Goal: Information Seeking & Learning: Learn about a topic

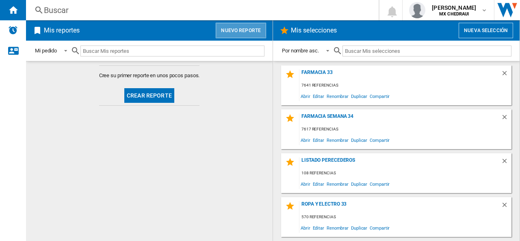
click at [234, 26] on button "Nuevo reporte" at bounding box center [241, 30] width 50 height 15
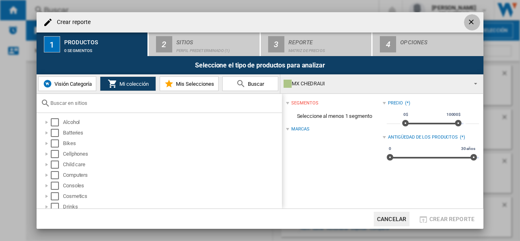
click at [468, 20] on ng-md-icon "getI18NText('BUTTONS.CLOSE_DIALOG')" at bounding box center [473, 23] width 10 height 10
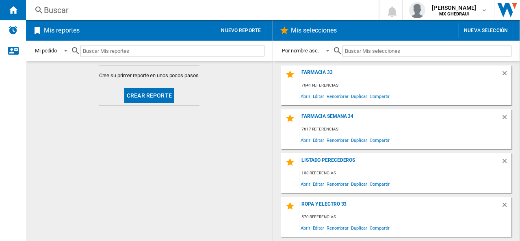
click at [72, 12] on div "Buscar" at bounding box center [201, 9] width 314 height 11
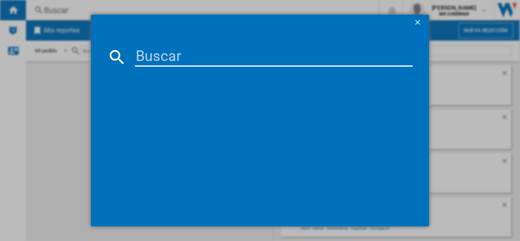
click at [171, 54] on input at bounding box center [274, 57] width 278 height 20
paste input "3317249"
type input "3317249"
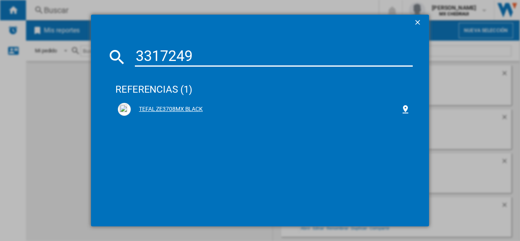
click at [188, 107] on div "TEFAL ZE3708MX BLACK" at bounding box center [266, 109] width 270 height 8
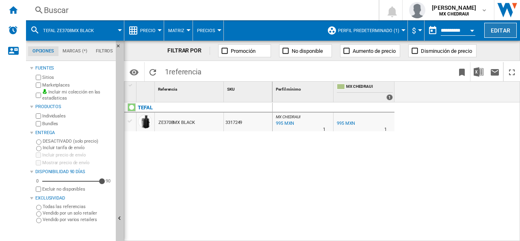
click at [496, 33] on button "Editar" at bounding box center [501, 30] width 33 height 15
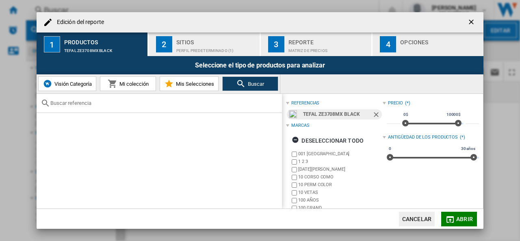
click at [181, 49] on div "Perfil predeterminado (1)" at bounding box center [216, 48] width 80 height 9
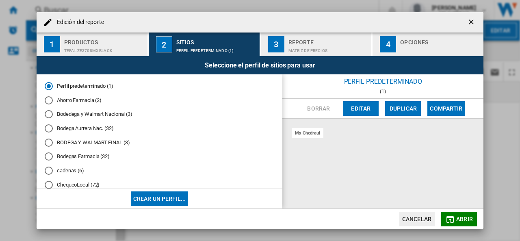
click at [52, 115] on div "Bodedega y Walmart Nacional (3)" at bounding box center [49, 114] width 8 height 8
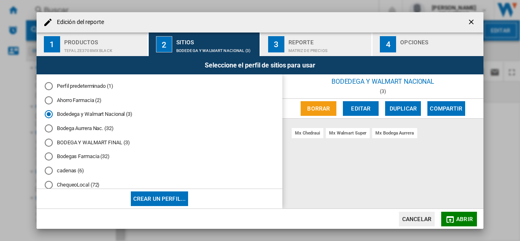
click at [289, 47] on div "Matriz de precios" at bounding box center [329, 48] width 80 height 9
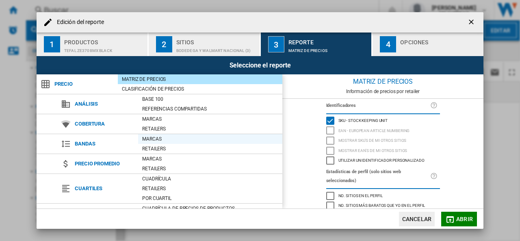
scroll to position [94, 0]
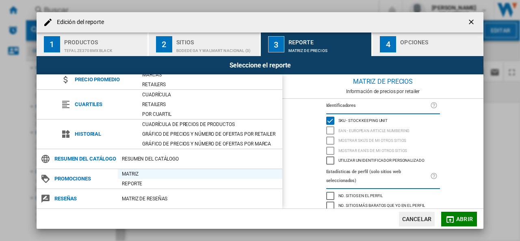
click at [132, 171] on div "Matriz" at bounding box center [200, 174] width 165 height 8
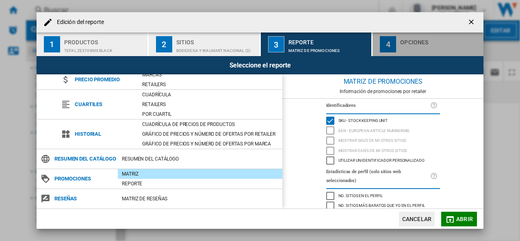
click at [416, 46] on div "Edición del ..." at bounding box center [441, 48] width 80 height 9
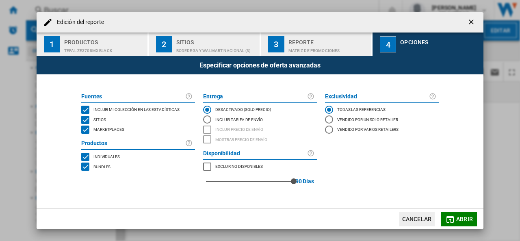
click at [87, 131] on div "MARKETPLACES" at bounding box center [85, 130] width 8 height 8
click at [463, 218] on span "Abrir" at bounding box center [465, 219] width 17 height 7
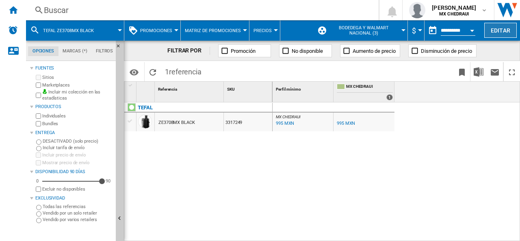
click at [499, 30] on button "Editar" at bounding box center [501, 30] width 33 height 15
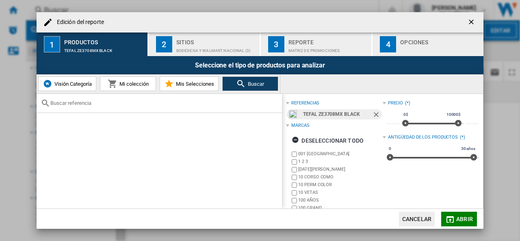
click at [398, 56] on button "4 Opciones" at bounding box center [428, 45] width 111 height 24
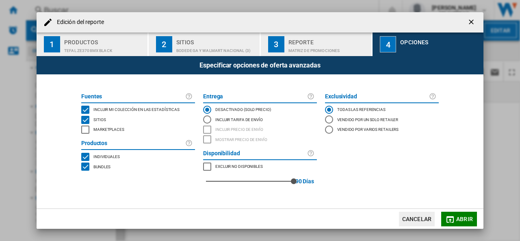
click at [86, 130] on div "MARKETPLACES" at bounding box center [85, 130] width 8 height 8
click at [457, 218] on button "Abrir" at bounding box center [460, 219] width 36 height 15
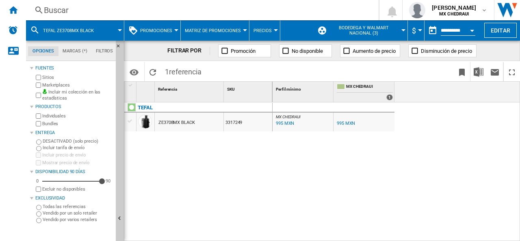
click at [344, 125] on div "995 MXN" at bounding box center [346, 123] width 18 height 5
click at [388, 26] on span "Bodedega y Walmart Nacional (3)" at bounding box center [364, 30] width 71 height 11
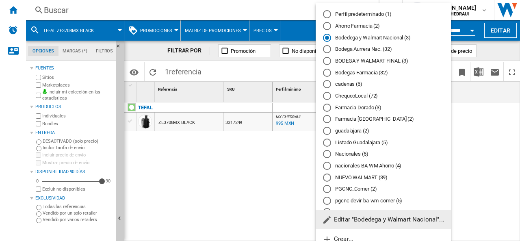
click at [350, 86] on md-radio-button "cadenas (6)" at bounding box center [383, 85] width 121 height 8
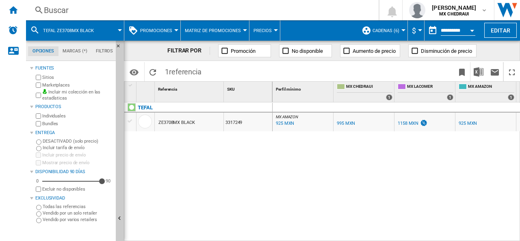
scroll to position [0, 57]
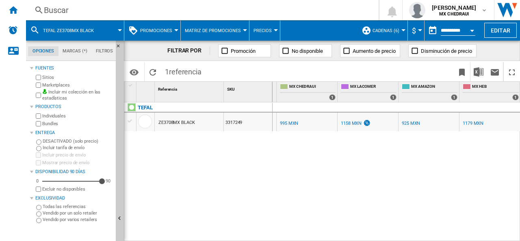
click at [357, 126] on div "1158 MXN" at bounding box center [351, 123] width 21 height 5
click at [470, 121] on div "1179 MXN" at bounding box center [473, 123] width 21 height 5
